Goal: Share content: Share content

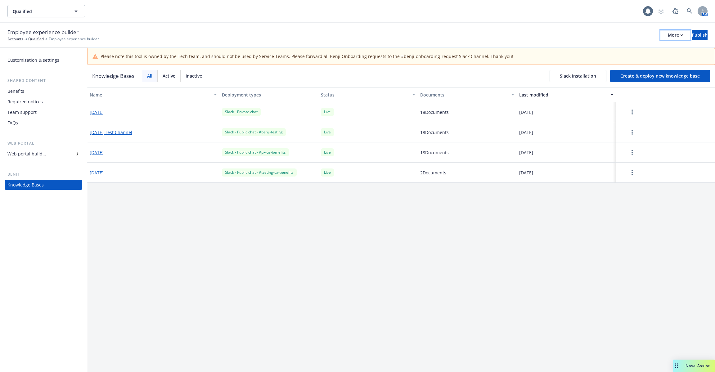
click at [668, 35] on div "More" at bounding box center [675, 34] width 15 height 9
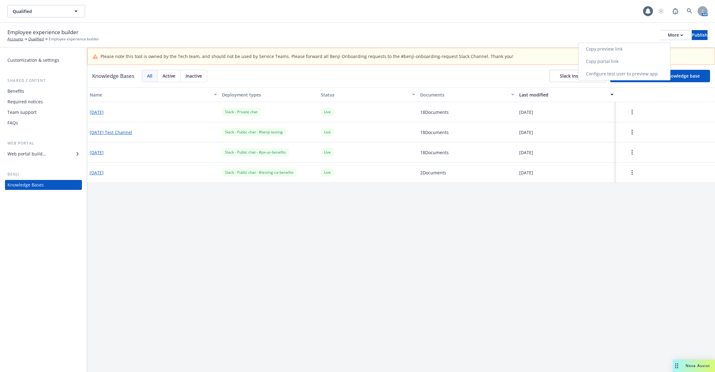
click at [637, 61] on link "Copy portal link" at bounding box center [624, 61] width 92 height 12
